Goal: Task Accomplishment & Management: Use online tool/utility

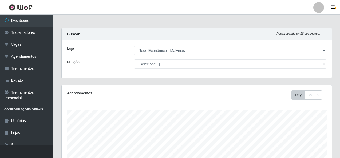
select select "194"
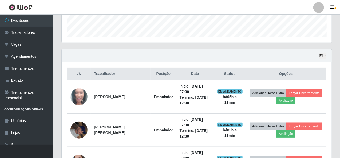
scroll to position [111, 270]
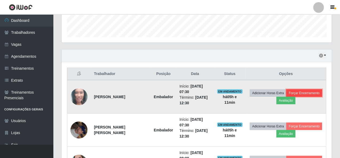
click at [295, 91] on button "Forçar Encerramento" at bounding box center [304, 93] width 36 height 7
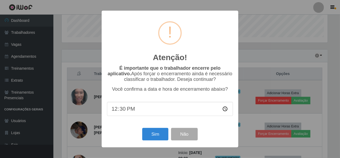
scroll to position [111, 268]
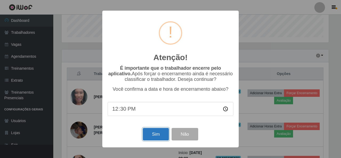
click at [150, 133] on button "Sim" at bounding box center [156, 134] width 26 height 13
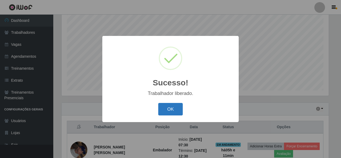
click at [179, 107] on button "OK" at bounding box center [170, 109] width 25 height 13
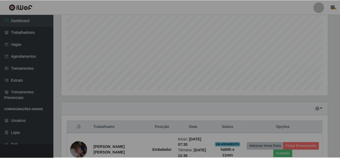
scroll to position [111, 270]
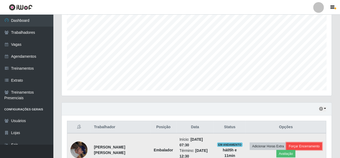
click at [302, 143] on button "Forçar Encerramento" at bounding box center [304, 146] width 36 height 7
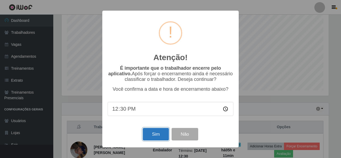
click at [156, 131] on button "Sim" at bounding box center [156, 134] width 26 height 13
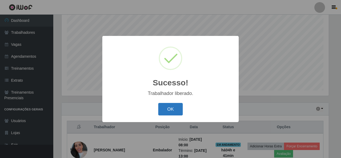
drag, startPoint x: 187, startPoint y: 108, endPoint x: 179, endPoint y: 109, distance: 8.3
click at [187, 108] on div "OK Cancel" at bounding box center [171, 109] width 126 height 15
click at [178, 109] on button "OK" at bounding box center [170, 109] width 25 height 13
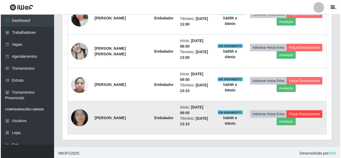
scroll to position [233, 0]
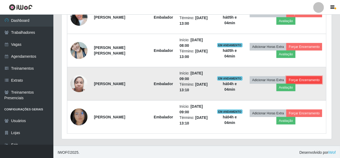
click at [309, 78] on button "Forçar Encerramento" at bounding box center [304, 79] width 36 height 7
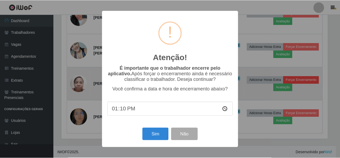
scroll to position [111, 268]
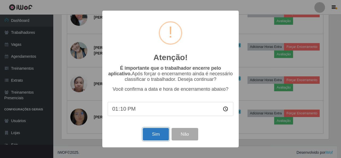
click at [161, 135] on button "Sim" at bounding box center [156, 134] width 26 height 13
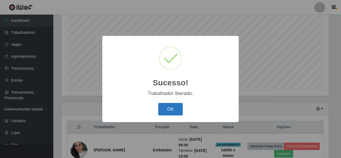
click at [171, 110] on button "OK" at bounding box center [170, 109] width 25 height 13
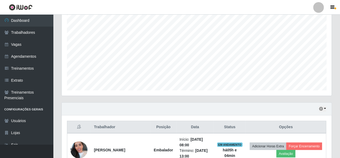
scroll to position [180, 0]
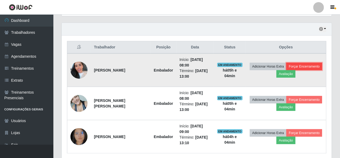
click at [307, 63] on button "Forçar Encerramento" at bounding box center [304, 66] width 36 height 7
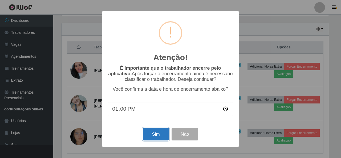
click at [149, 132] on button "Sim" at bounding box center [156, 134] width 26 height 13
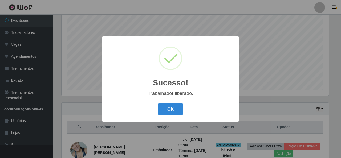
click at [164, 105] on button "OK" at bounding box center [170, 109] width 25 height 13
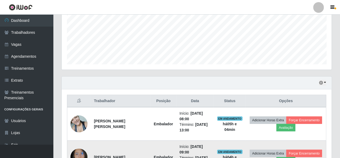
scroll to position [166, 0]
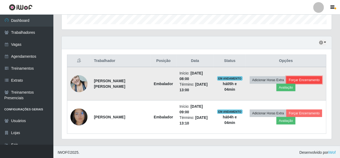
click at [311, 78] on button "Forçar Encerramento" at bounding box center [304, 79] width 36 height 7
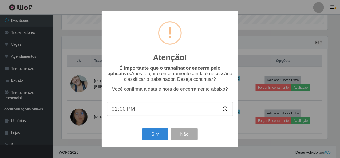
scroll to position [111, 268]
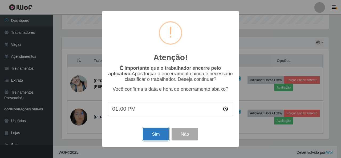
click at [152, 136] on button "Sim" at bounding box center [156, 134] width 26 height 13
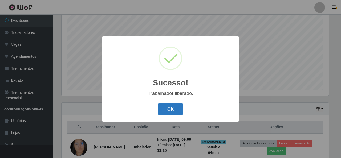
click at [164, 108] on button "OK" at bounding box center [170, 109] width 25 height 13
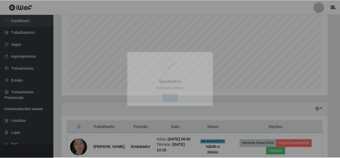
scroll to position [0, 0]
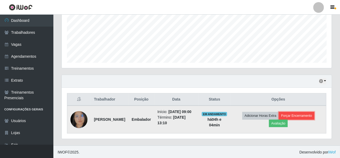
click at [304, 112] on button "Forçar Encerramento" at bounding box center [297, 115] width 36 height 7
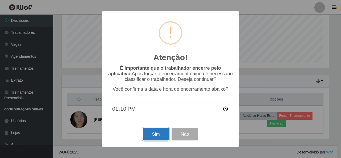
click at [156, 138] on button "Sim" at bounding box center [156, 134] width 26 height 13
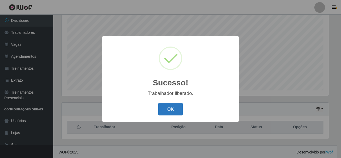
click at [175, 110] on button "OK" at bounding box center [170, 109] width 25 height 13
